Goal: Task Accomplishment & Management: Manage account settings

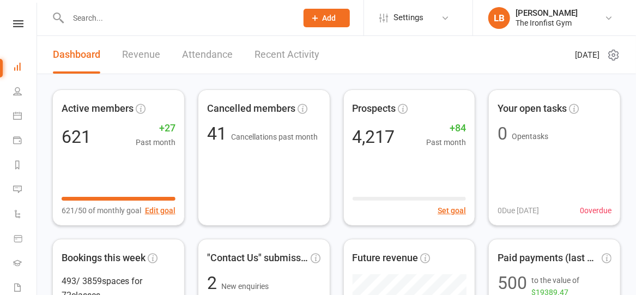
click at [15, 20] on icon at bounding box center [18, 23] width 10 height 7
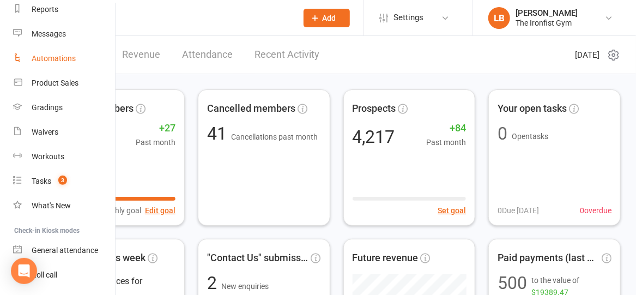
scroll to position [172, 0]
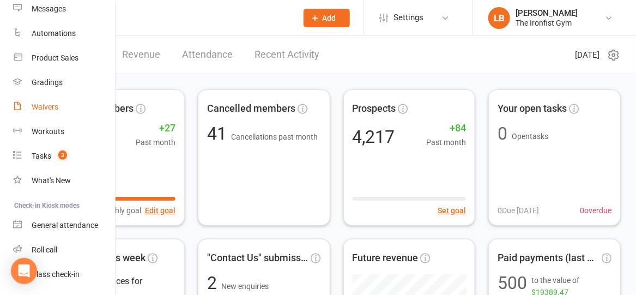
click at [48, 107] on div "Waivers" at bounding box center [45, 106] width 27 height 9
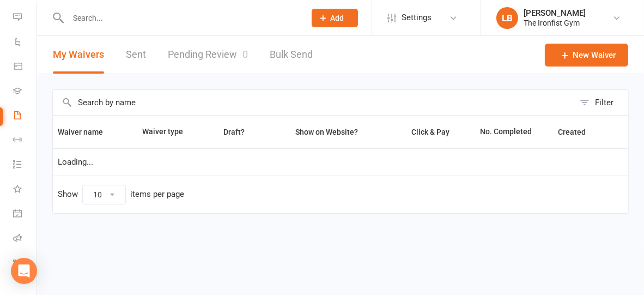
select select "100"
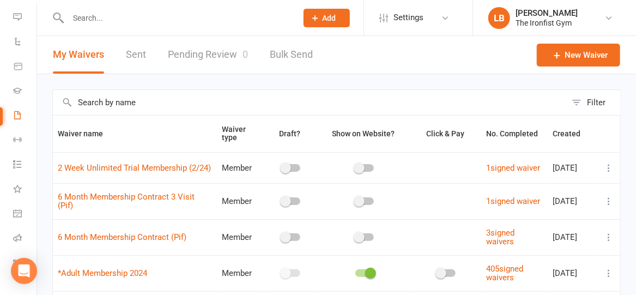
click at [227, 51] on link "Pending Review 0" at bounding box center [208, 55] width 80 height 38
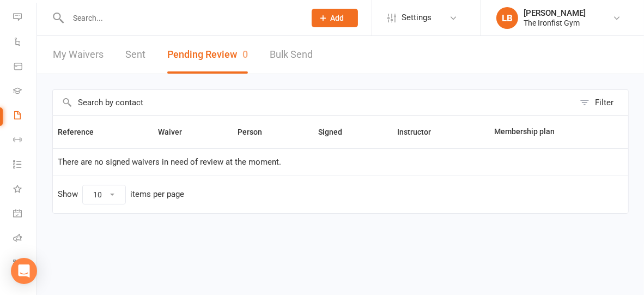
click at [247, 12] on input "text" at bounding box center [181, 17] width 233 height 15
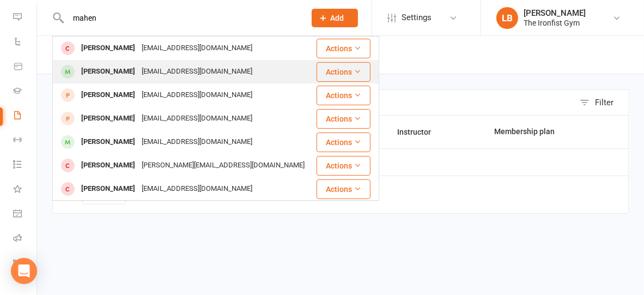
type input "mahen"
click at [232, 67] on div "mahendra.95@hotmail.com" at bounding box center [196, 72] width 117 height 16
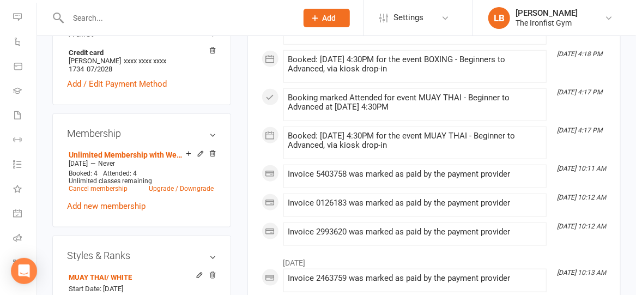
scroll to position [390, 0]
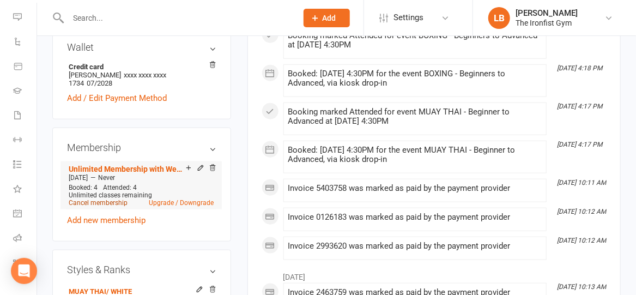
click at [108, 207] on link "Cancel membership" at bounding box center [98, 203] width 59 height 8
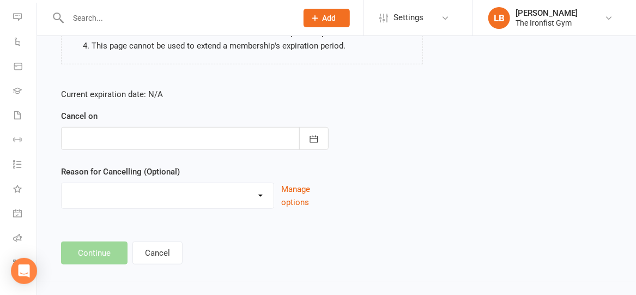
scroll to position [199, 0]
click at [311, 136] on icon "button" at bounding box center [313, 137] width 11 height 11
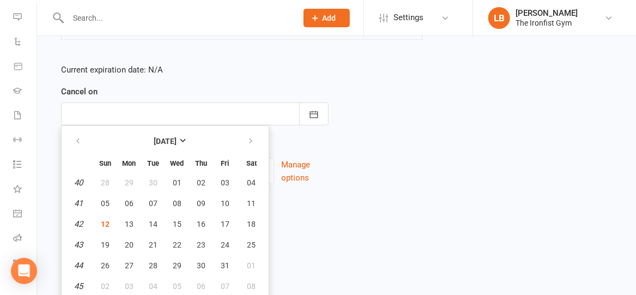
scroll to position [226, 0]
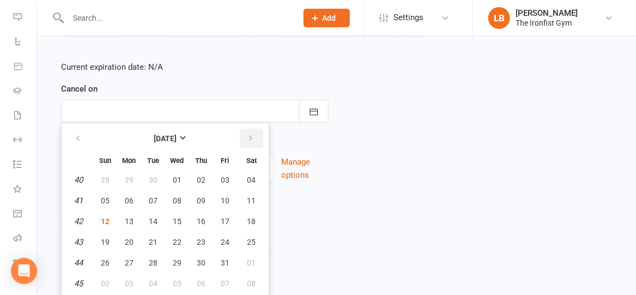
click at [249, 135] on icon "button" at bounding box center [251, 138] width 8 height 9
click at [102, 223] on span "09" at bounding box center [105, 221] width 9 height 9
type input "09 Nov 2025"
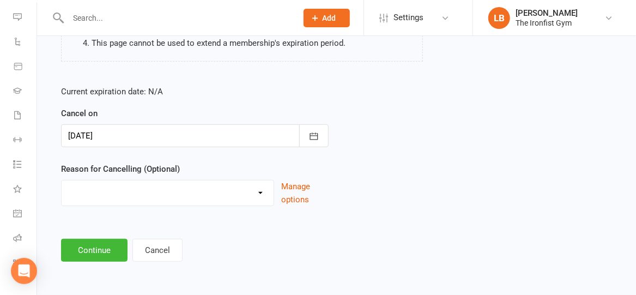
scroll to position [199, 0]
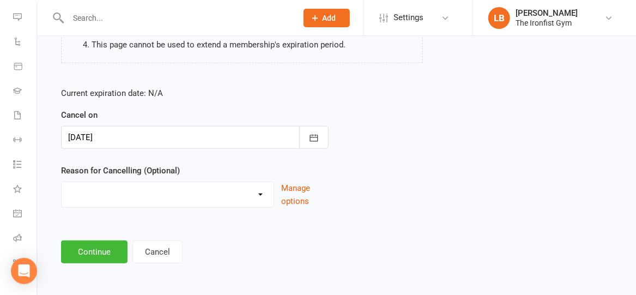
click at [112, 195] on select "Defaulted Payments Double Up with Transfer Downgrade End of PIF Term Failed Pay…" at bounding box center [168, 193] width 212 height 22
select select "9"
click at [62, 182] on select "Defaulted Payments Double Up with Transfer Downgrade End of PIF Term Failed Pay…" at bounding box center [168, 193] width 212 height 22
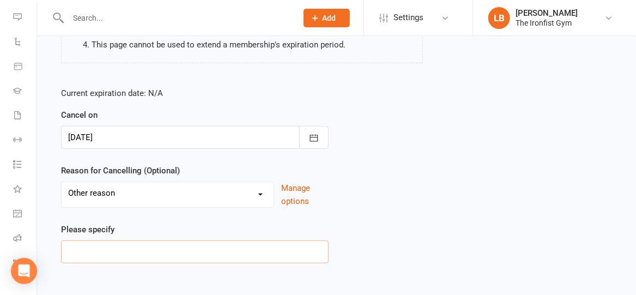
click at [110, 250] on input at bounding box center [195, 251] width 268 height 23
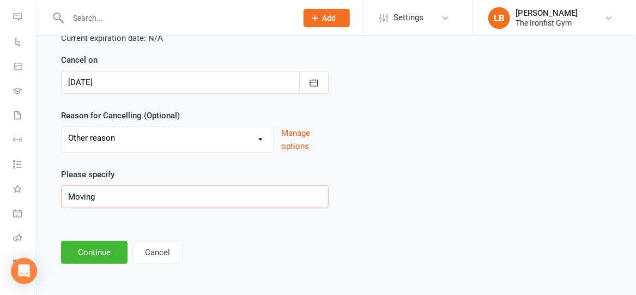
scroll to position [253, 0]
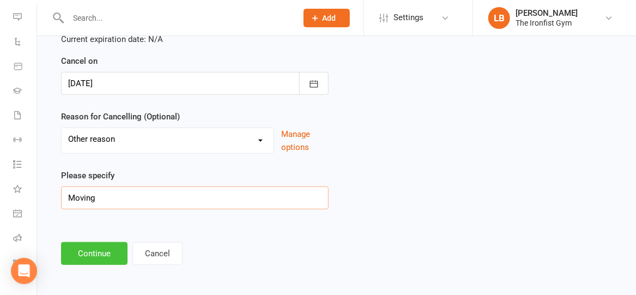
type input "Moving"
click at [79, 253] on button "Continue" at bounding box center [94, 253] width 66 height 23
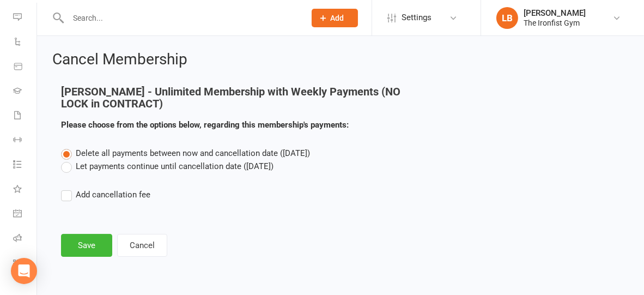
click at [68, 169] on label "Let payments continue until cancellation date (Nov 9, 2025)" at bounding box center [167, 166] width 213 height 13
click at [68, 160] on input "Let payments continue until cancellation date (Nov 9, 2025)" at bounding box center [64, 160] width 7 height 0
click at [84, 245] on button "Save" at bounding box center [86, 245] width 51 height 23
